Goal: Navigation & Orientation: Find specific page/section

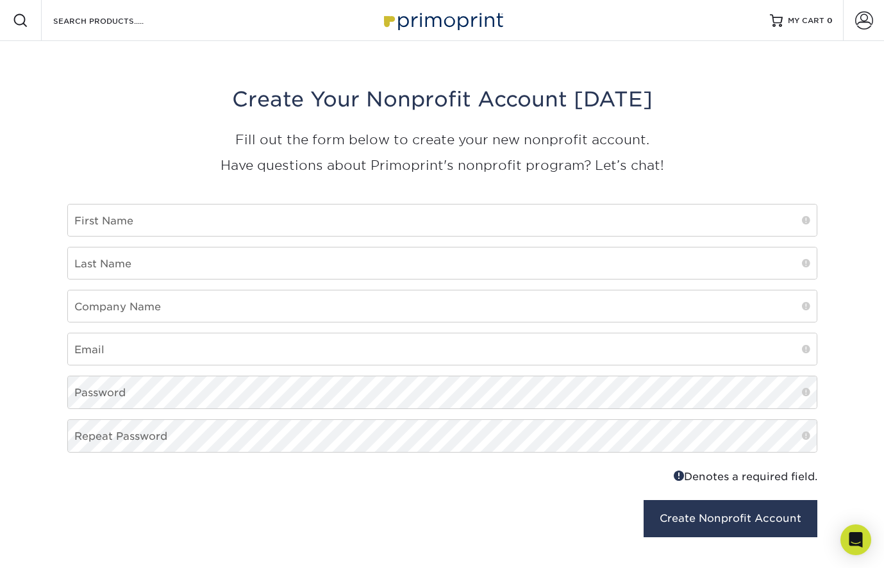
click at [435, 24] on img at bounding box center [442, 20] width 128 height 28
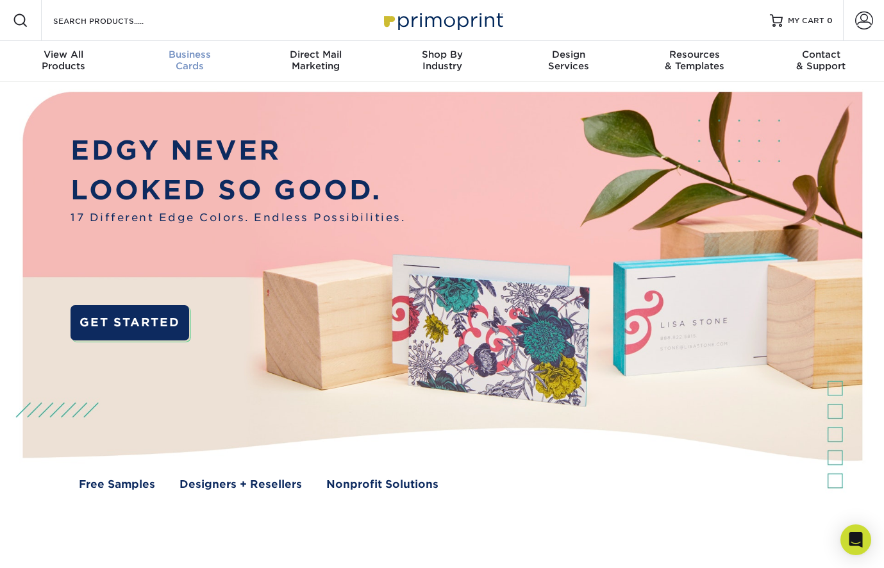
click at [180, 72] on link "Business Cards" at bounding box center [189, 61] width 126 height 41
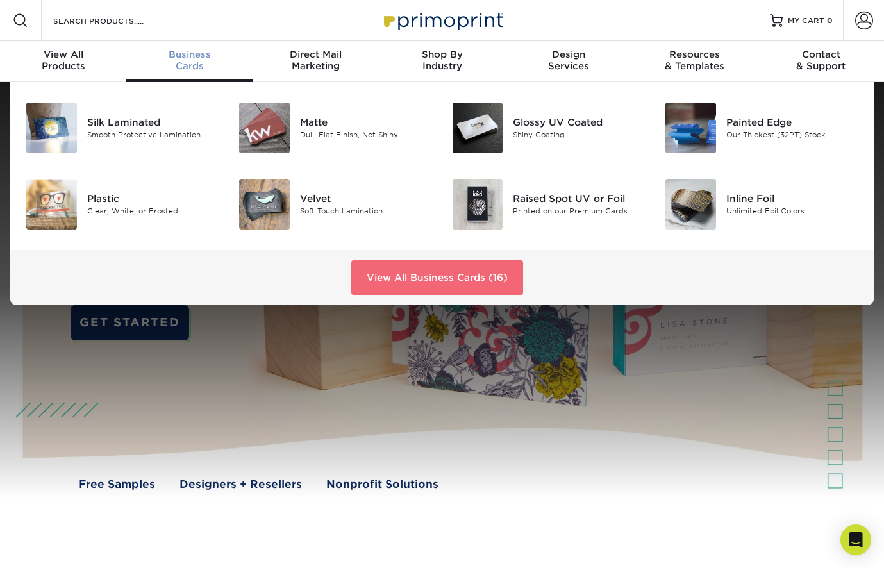
click at [421, 283] on link "View All Business Cards (16)" at bounding box center [437, 277] width 172 height 35
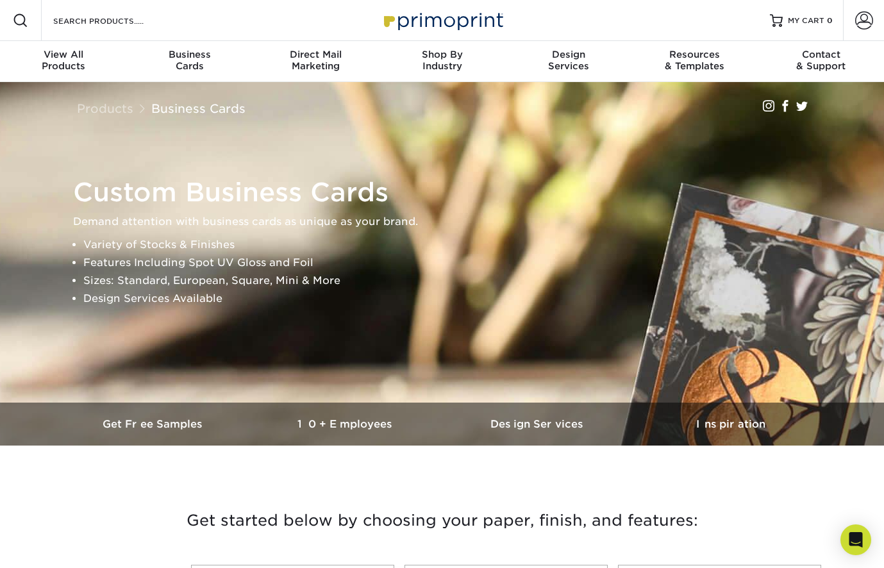
click at [353, 78] on link "Direct Mail Marketing" at bounding box center [316, 61] width 126 height 41
click at [56, 66] on div "View All Products" at bounding box center [63, 60] width 126 height 23
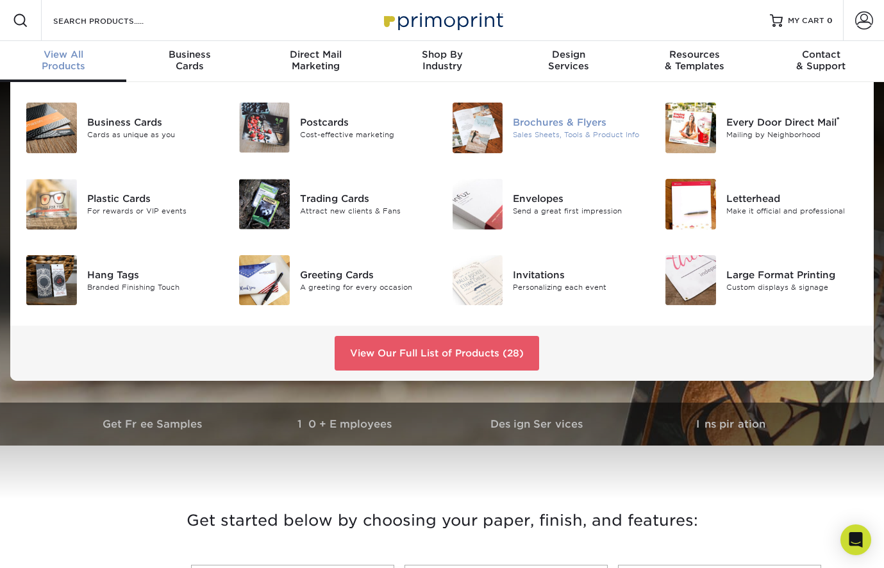
click at [561, 119] on div "Brochures & Flyers" at bounding box center [579, 122] width 133 height 14
